Goal: Information Seeking & Learning: Learn about a topic

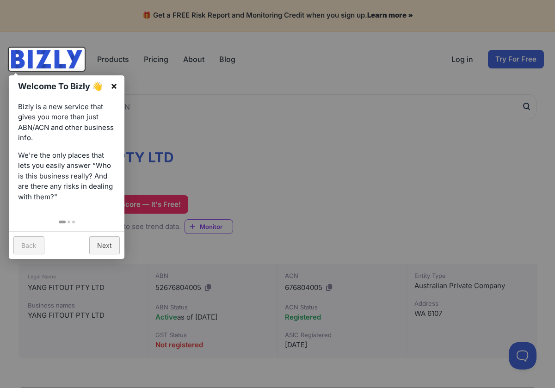
click at [117, 86] on link "×" at bounding box center [114, 85] width 21 height 21
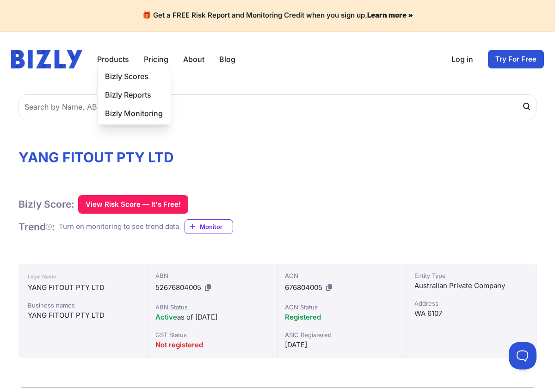
click at [114, 61] on button "Products" at bounding box center [113, 59] width 32 height 11
click at [116, 58] on button "Products" at bounding box center [113, 59] width 32 height 11
click at [121, 78] on link "Bizly Scores" at bounding box center [134, 76] width 73 height 18
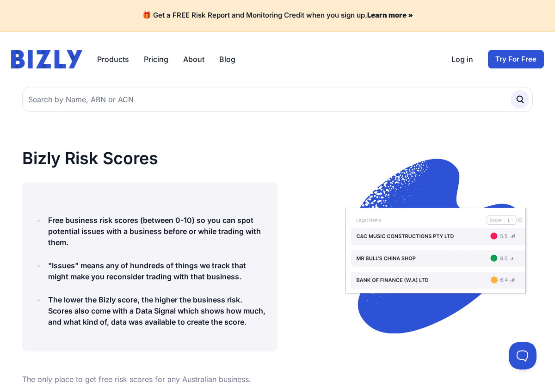
click at [157, 63] on link "Pricing" at bounding box center [156, 59] width 25 height 11
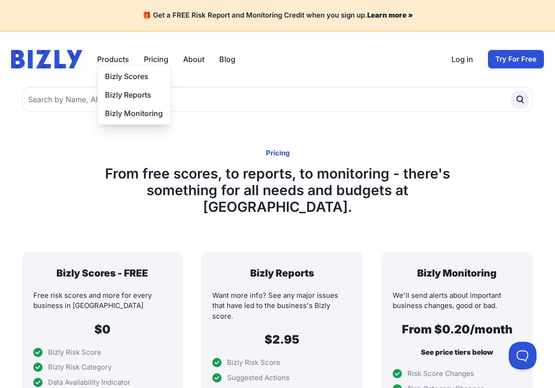
click at [118, 61] on button "Products" at bounding box center [113, 59] width 32 height 11
click at [129, 84] on link "Bizly Scores" at bounding box center [134, 76] width 73 height 18
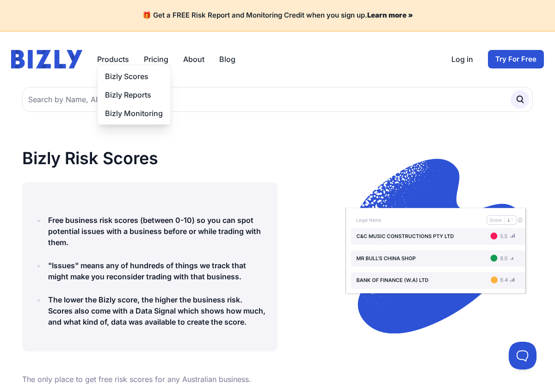
click at [114, 58] on button "Products" at bounding box center [113, 59] width 32 height 11
click at [129, 115] on link "Bizly Monitoring" at bounding box center [134, 113] width 73 height 18
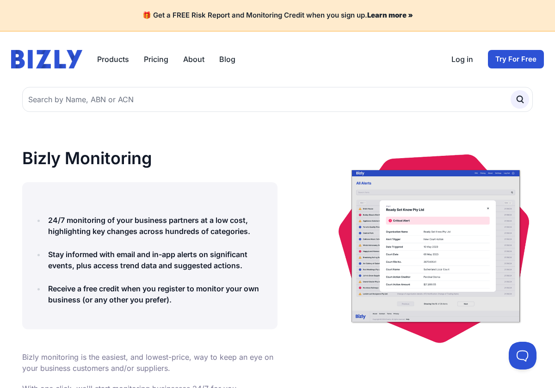
click at [200, 62] on link "About" at bounding box center [193, 59] width 21 height 11
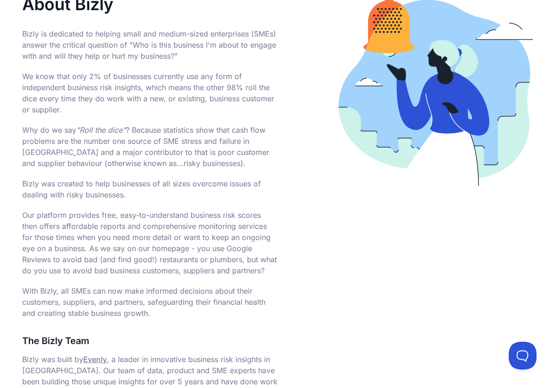
scroll to position [153, 0]
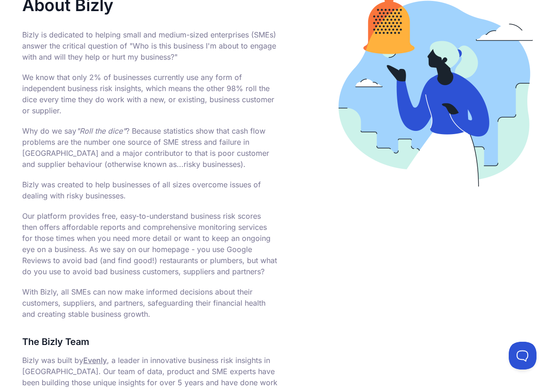
drag, startPoint x: 25, startPoint y: 37, endPoint x: 177, endPoint y: 319, distance: 320.5
copy div "Bizly is dedicated to helping small and medium-sized enterprises (SMEs) answer …"
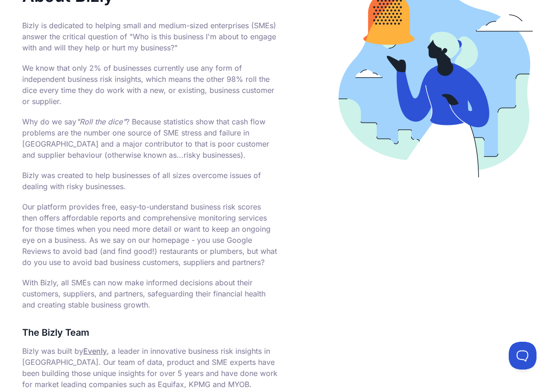
scroll to position [0, 0]
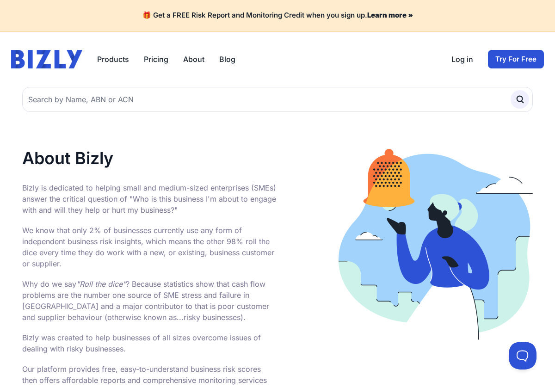
click at [159, 61] on link "Pricing" at bounding box center [156, 59] width 25 height 11
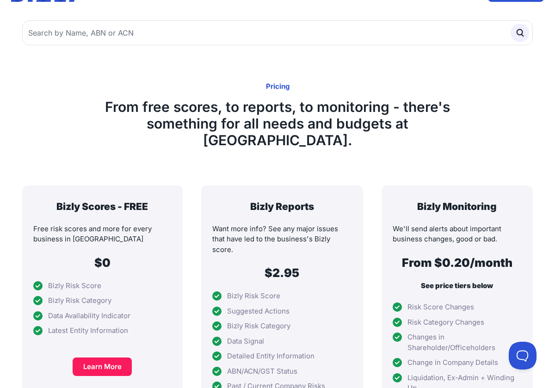
scroll to position [39, 0]
